Goal: Book appointment/travel/reservation

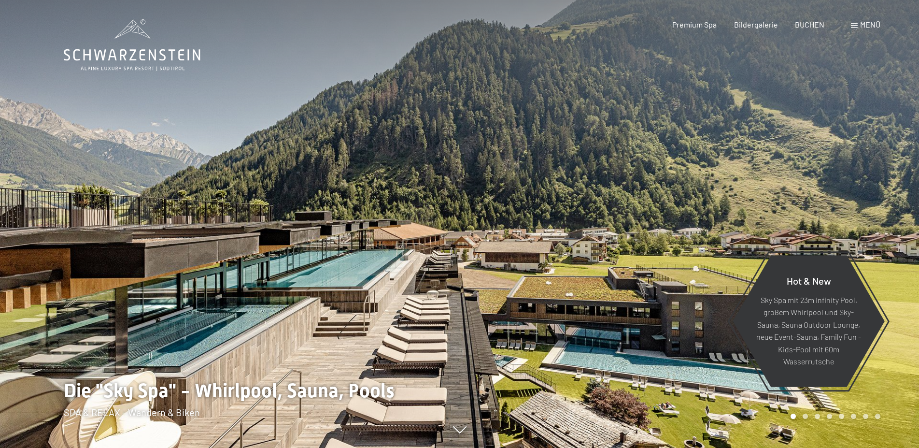
click at [854, 23] on div "Menü" at bounding box center [865, 24] width 29 height 11
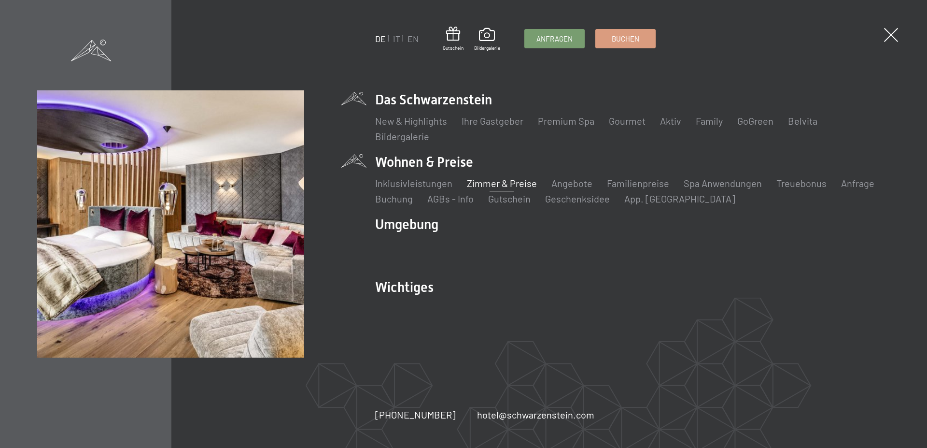
click at [493, 187] on link "Zimmer & Preise" at bounding box center [501, 183] width 70 height 12
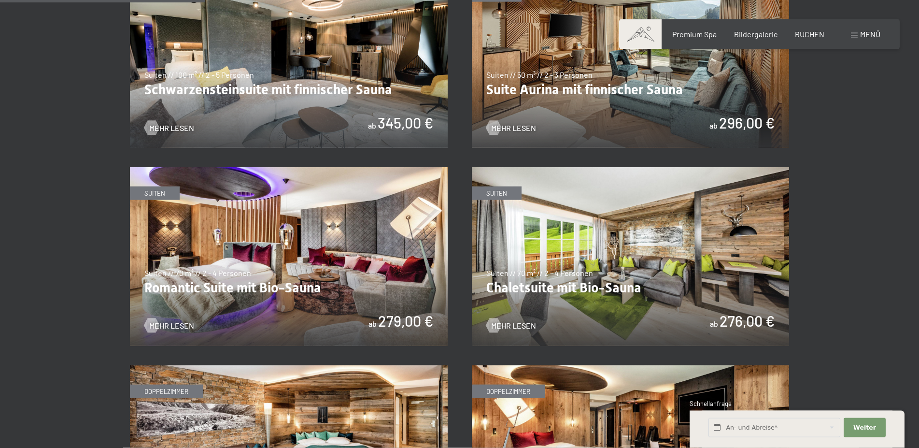
scroll to position [689, 0]
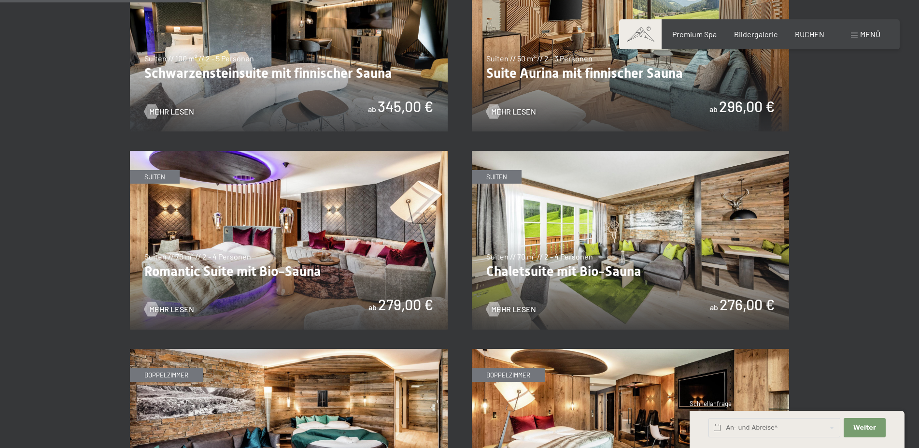
click at [244, 270] on img at bounding box center [289, 240] width 318 height 179
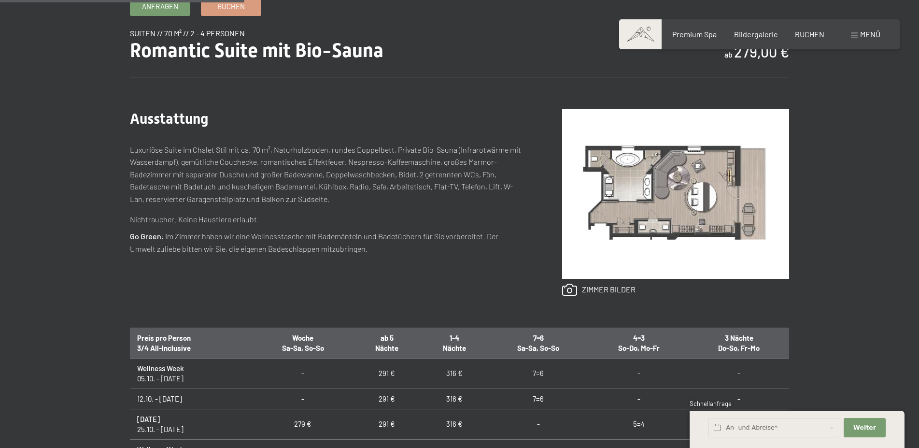
scroll to position [246, 0]
